Goal: Information Seeking & Learning: Learn about a topic

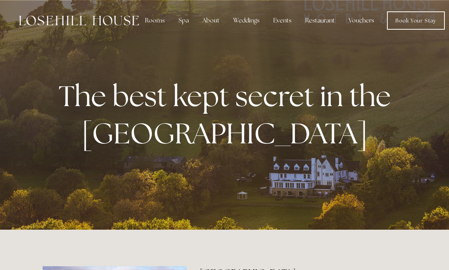
click at [210, 23] on div "About" at bounding box center [210, 20] width 29 height 15
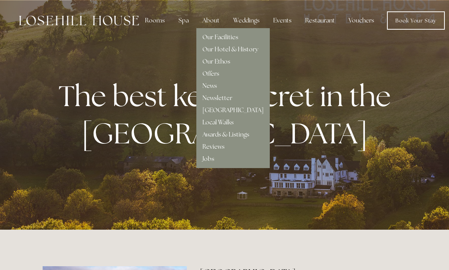
click at [227, 37] on link "Our Facilities" at bounding box center [220, 37] width 36 height 8
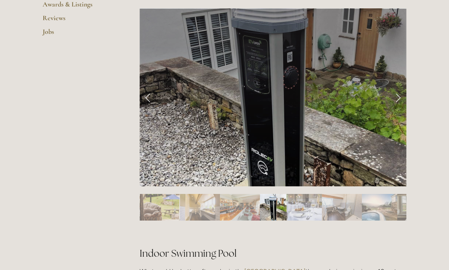
scroll to position [320, 0]
click at [400, 97] on link "Next Slide" at bounding box center [397, 97] width 17 height 23
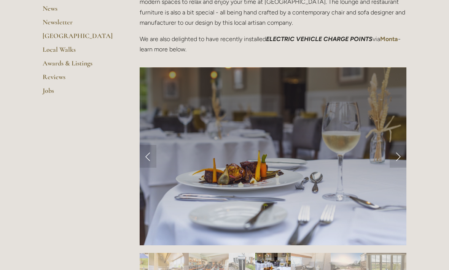
scroll to position [261, 0]
click at [399, 156] on link "Next Slide" at bounding box center [397, 156] width 17 height 23
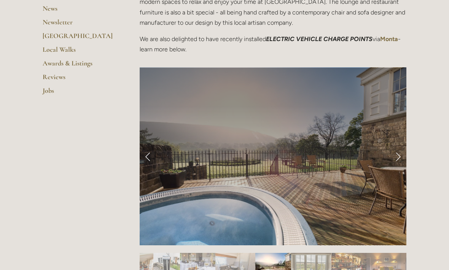
click at [397, 157] on link "Next Slide" at bounding box center [397, 156] width 17 height 23
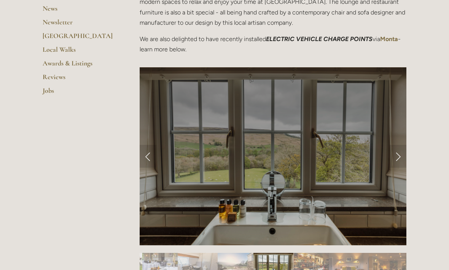
click at [397, 157] on link "Next Slide" at bounding box center [397, 156] width 17 height 23
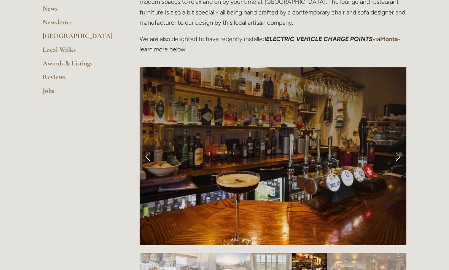
click at [400, 155] on link "Next Slide" at bounding box center [397, 156] width 17 height 23
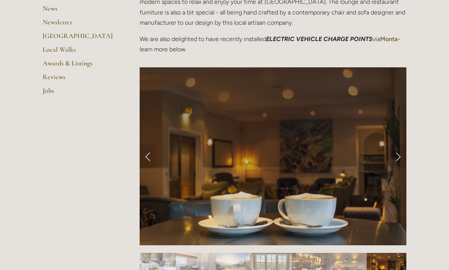
click at [398, 158] on link "Next Slide" at bounding box center [397, 156] width 17 height 23
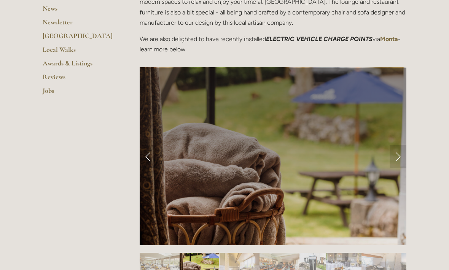
click at [399, 157] on link "Next Slide" at bounding box center [397, 156] width 17 height 23
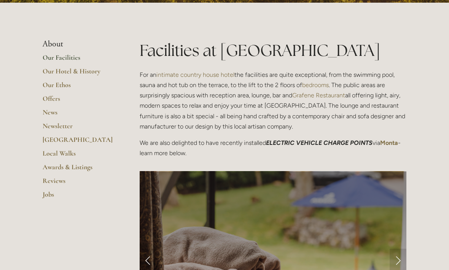
scroll to position [156, 0]
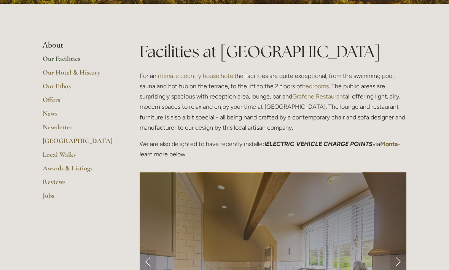
click at [89, 74] on link "Our Hotel & History" at bounding box center [79, 75] width 73 height 14
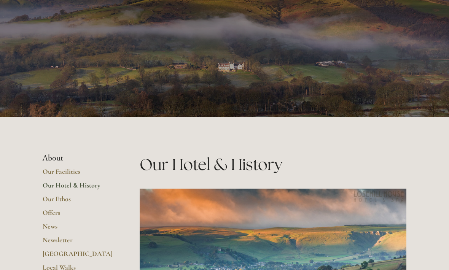
scroll to position [43, 0]
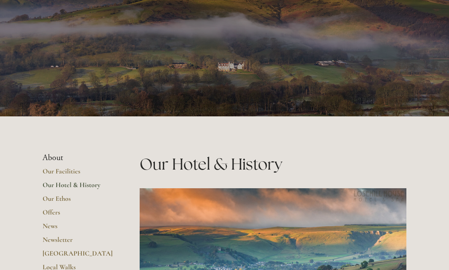
click at [50, 215] on link "Offers" at bounding box center [79, 215] width 73 height 14
